Goal: Task Accomplishment & Management: Complete application form

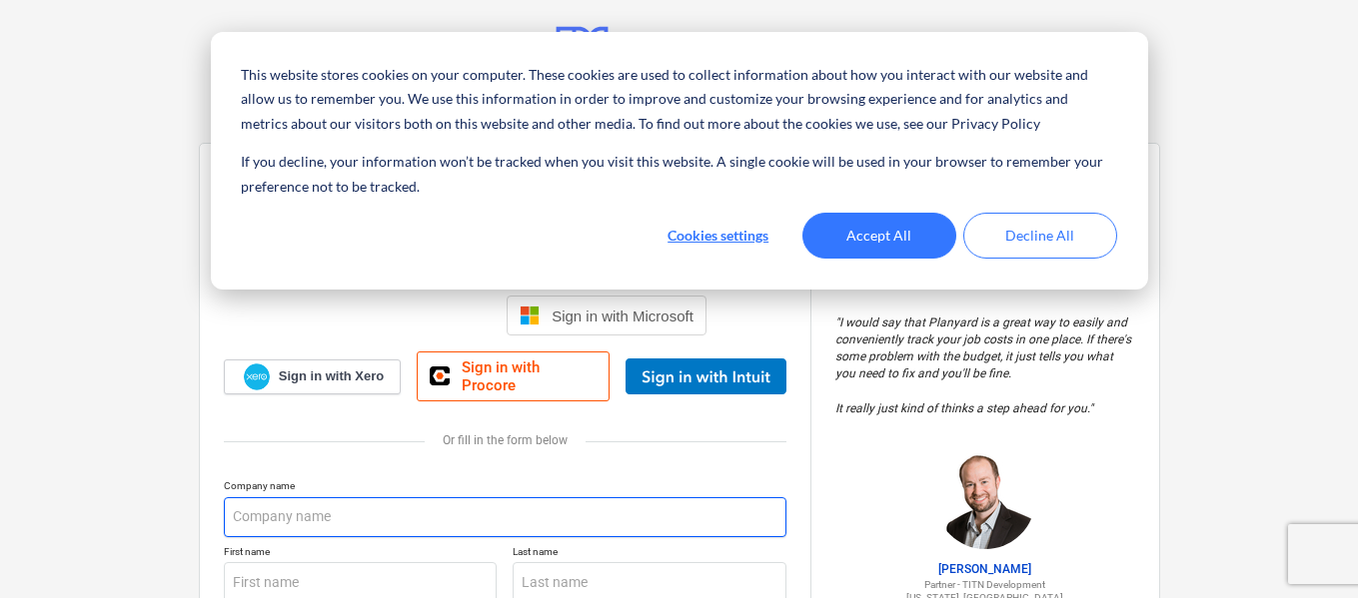
scroll to position [5, 0]
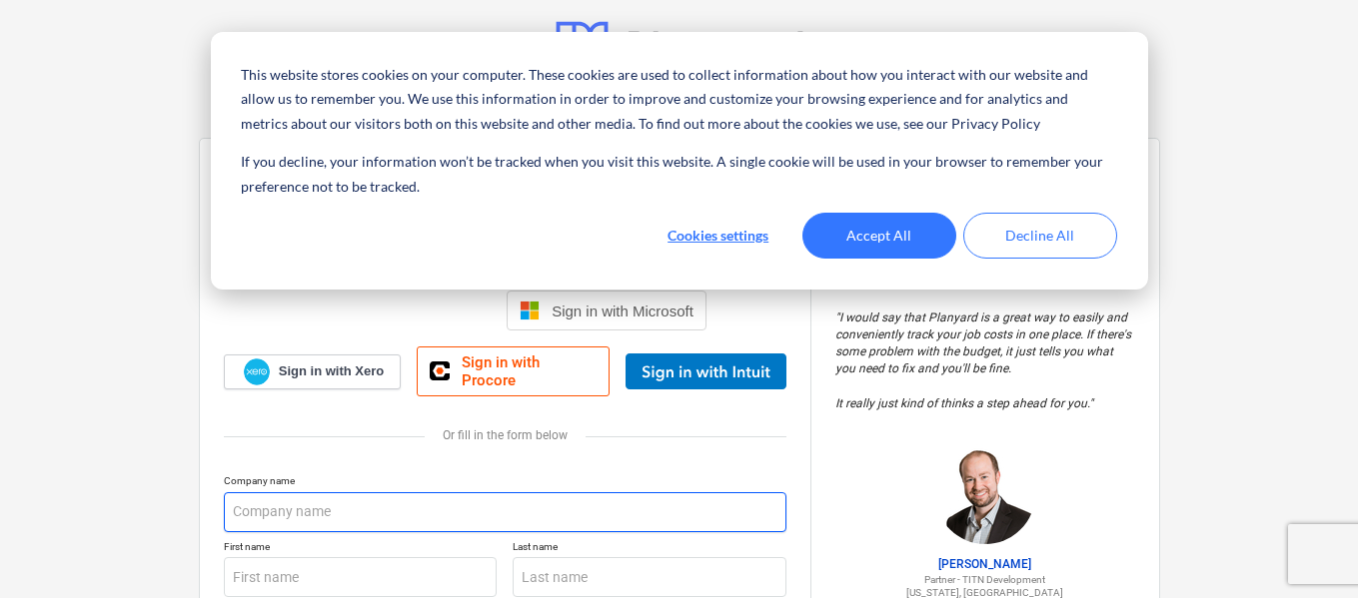
click at [493, 515] on input "text" at bounding box center [505, 513] width 563 height 40
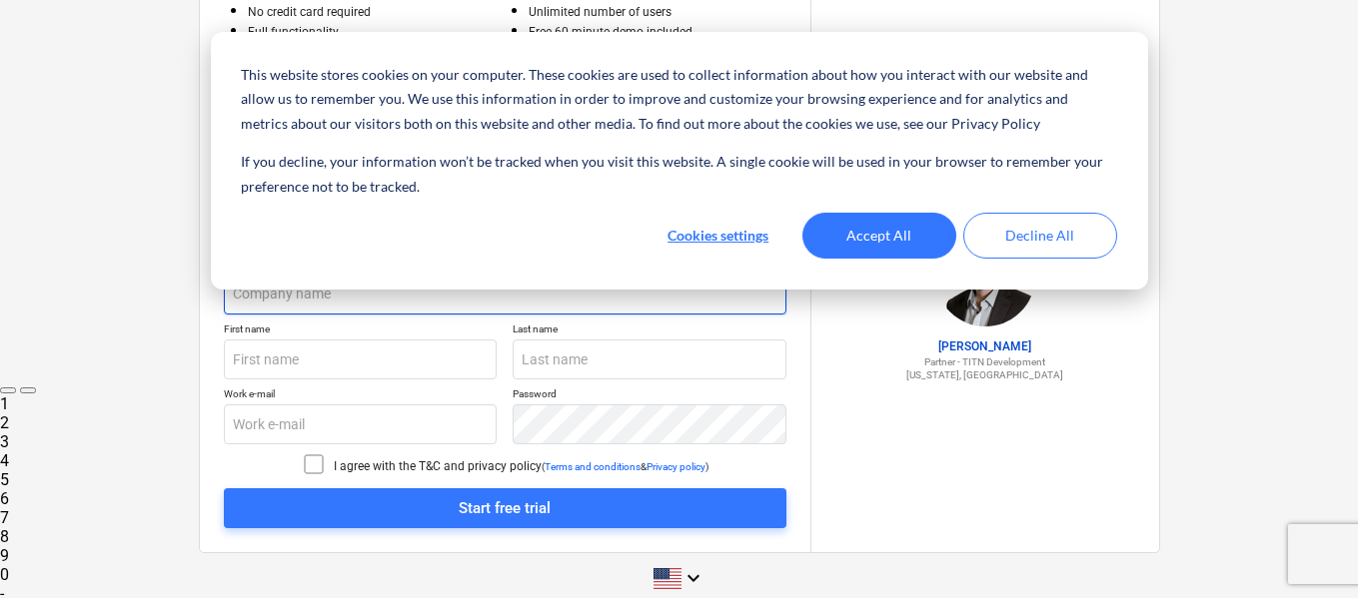
scroll to position [224, 0]
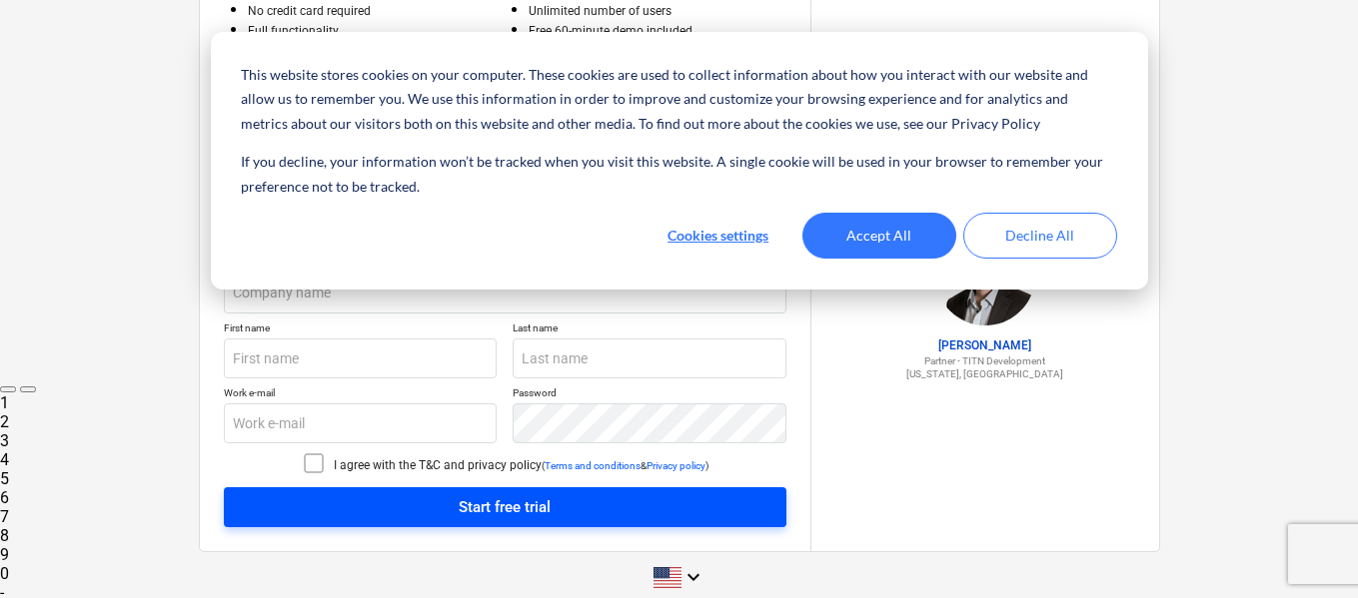
click at [568, 520] on div "Company name First name Last name Work e-mail Password I agree with the T&C and…" at bounding box center [505, 392] width 563 height 272
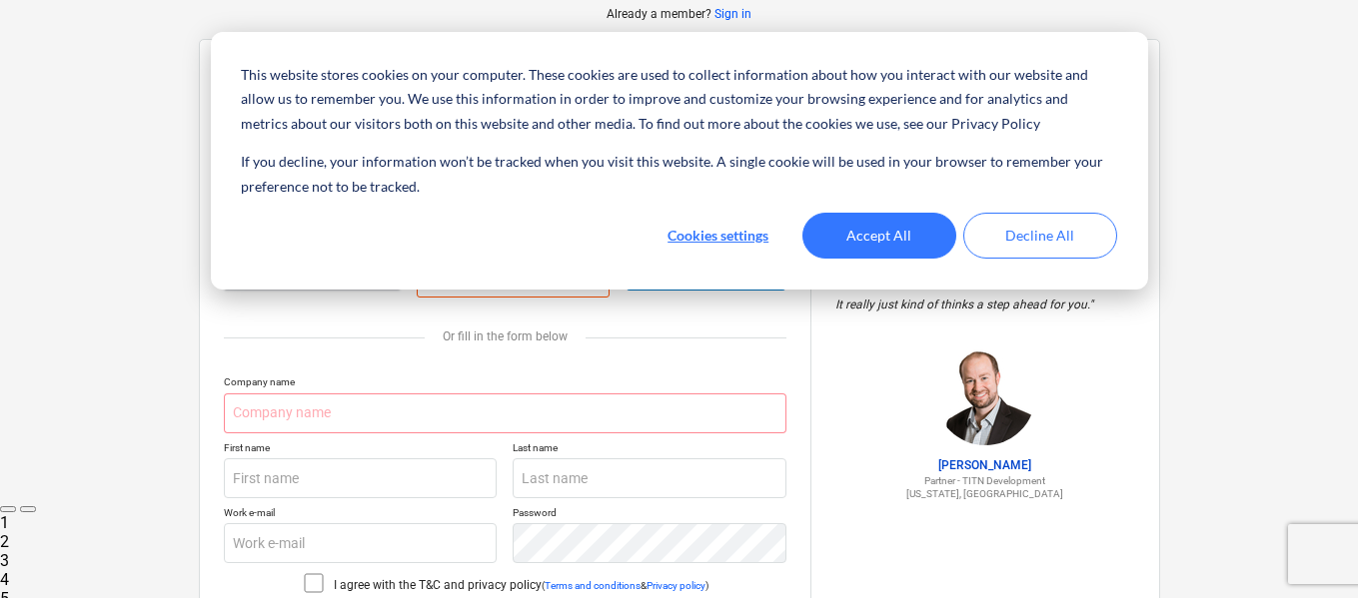
scroll to position [103, 0]
click at [490, 440] on div "Company name First name Last name Work e-mail Password I agree with the T&C and…" at bounding box center [505, 513] width 563 height 272
click at [487, 404] on input "text" at bounding box center [505, 415] width 563 height 40
type input "s"
click at [696, 420] on input "text" at bounding box center [505, 415] width 563 height 40
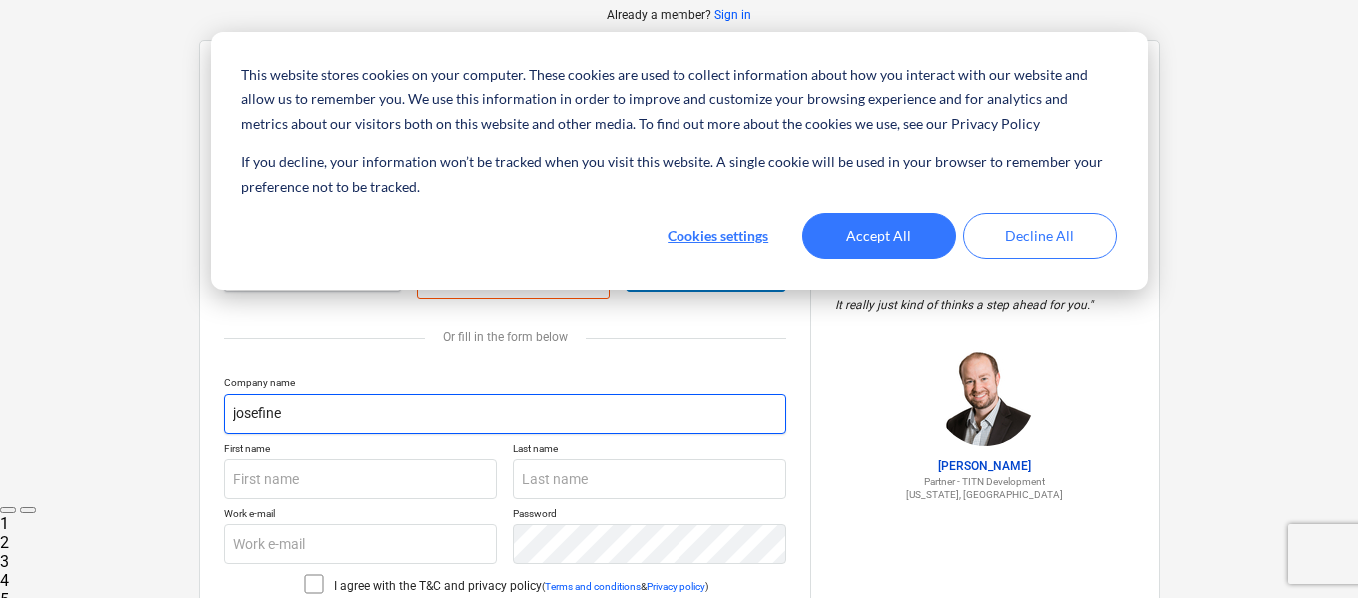
scroll to position [244, 0]
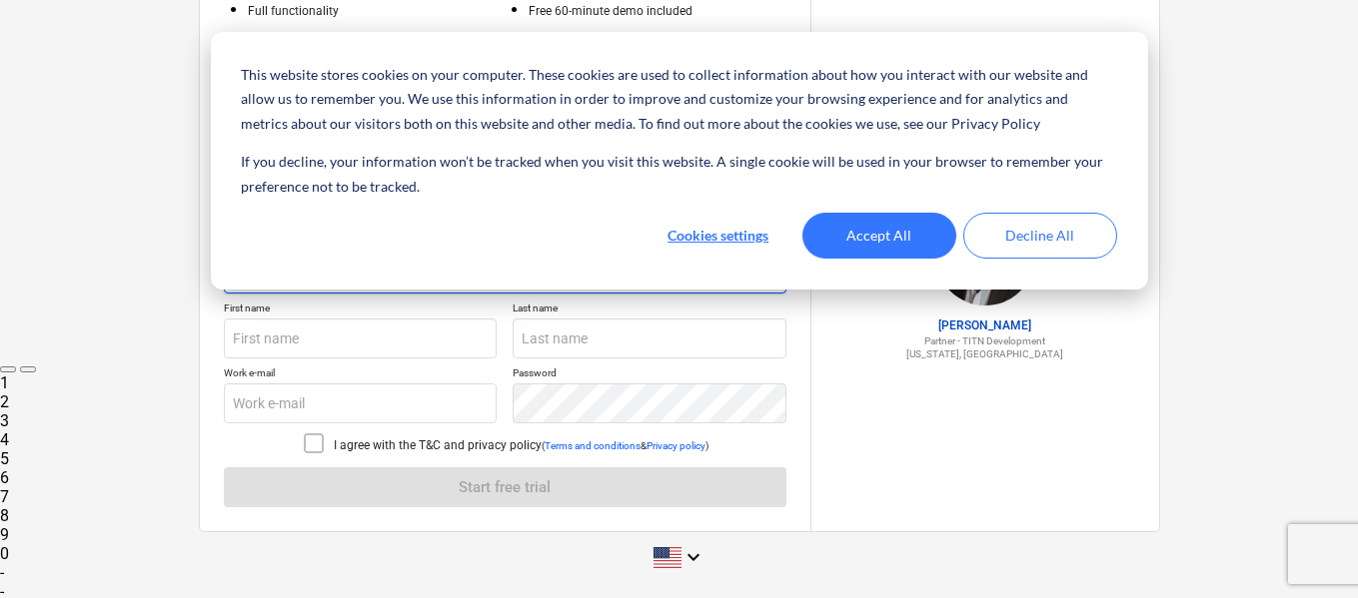
type input "josefine"
click at [646, 497] on div "Company name [PERSON_NAME] First name Last name Work e-mail Password I agree wi…" at bounding box center [505, 372] width 563 height 272
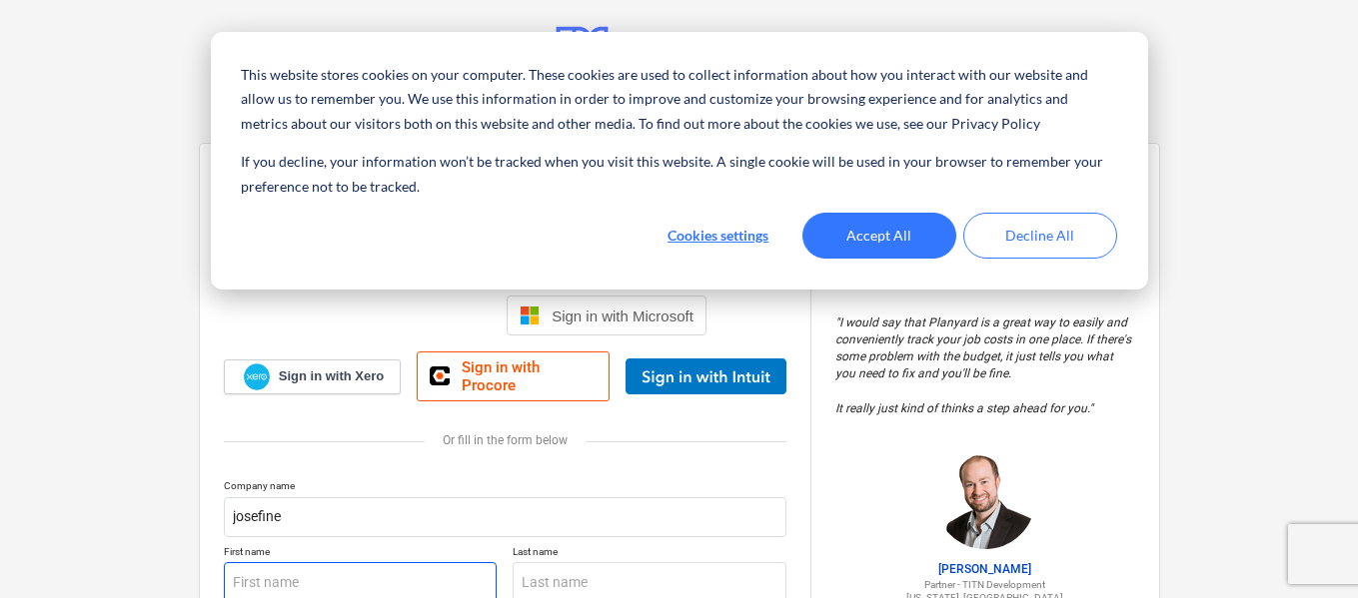
click at [408, 568] on input "text" at bounding box center [361, 583] width 274 height 40
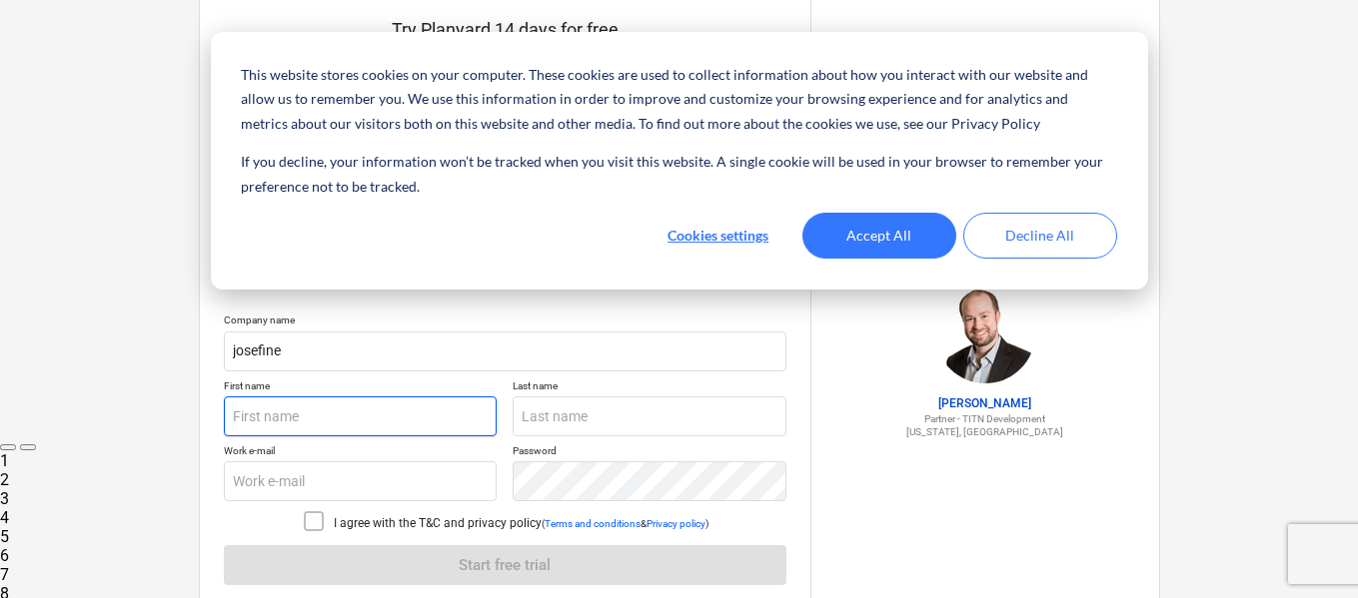
scroll to position [244, 0]
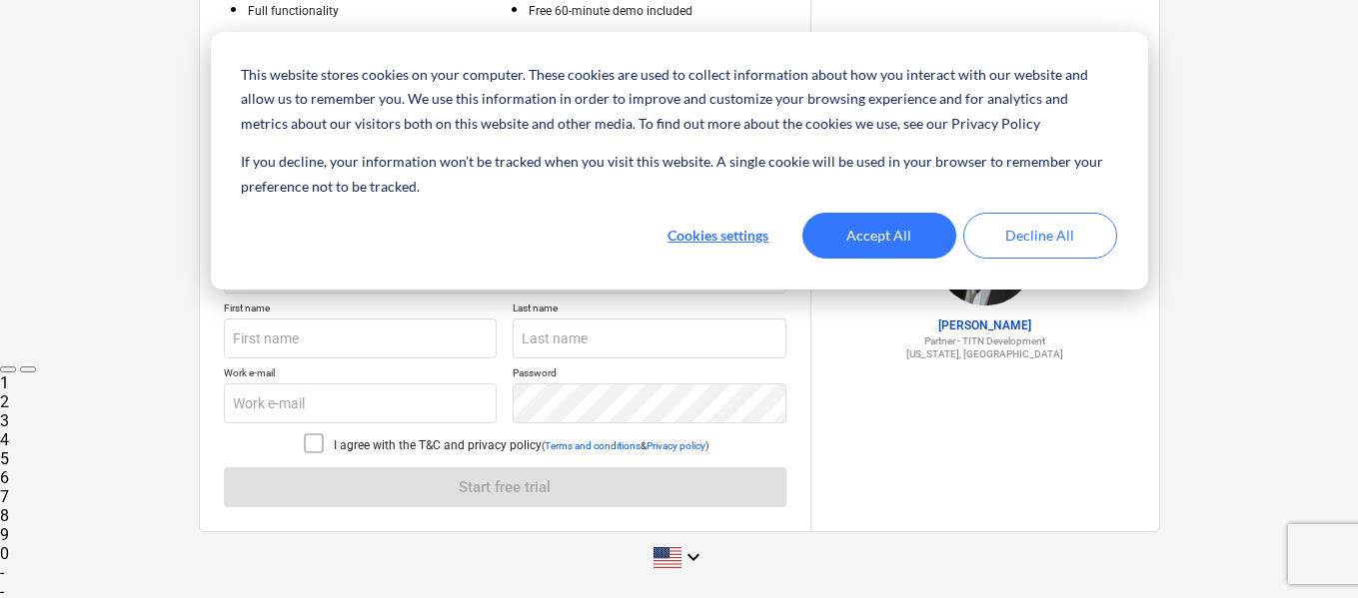
click at [498, 481] on div "Company name [PERSON_NAME] First name Last name Work e-mail Password I agree wi…" at bounding box center [505, 372] width 563 height 272
click at [405, 442] on p "I agree with the T&C and privacy policy" at bounding box center [438, 446] width 208 height 17
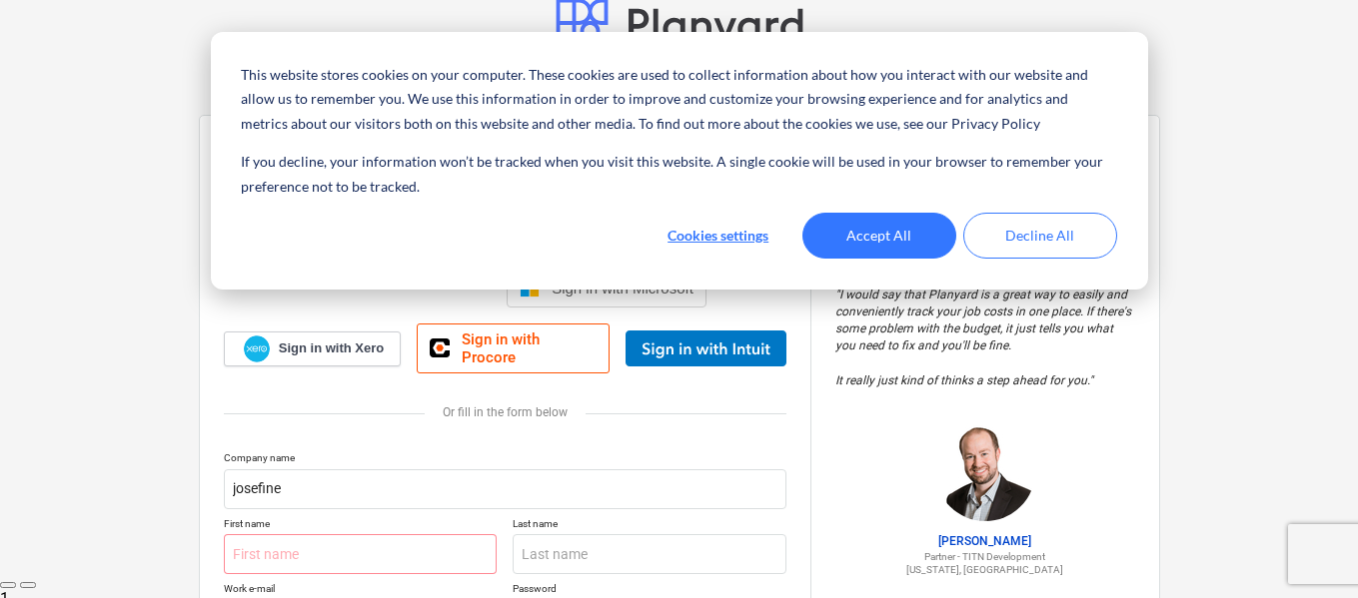
scroll to position [0, 0]
